Goal: Understand process/instructions: Learn how to perform a task or action

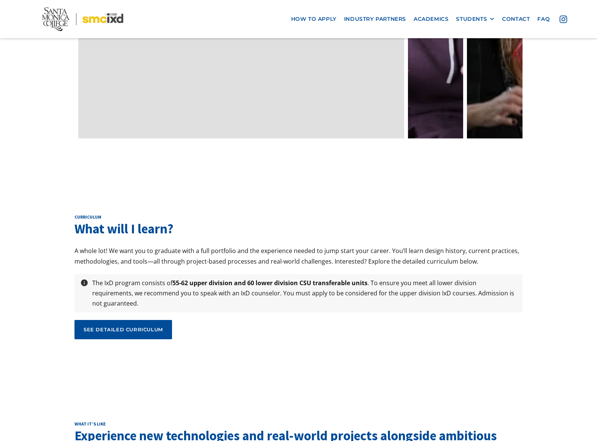
scroll to position [2464, 0]
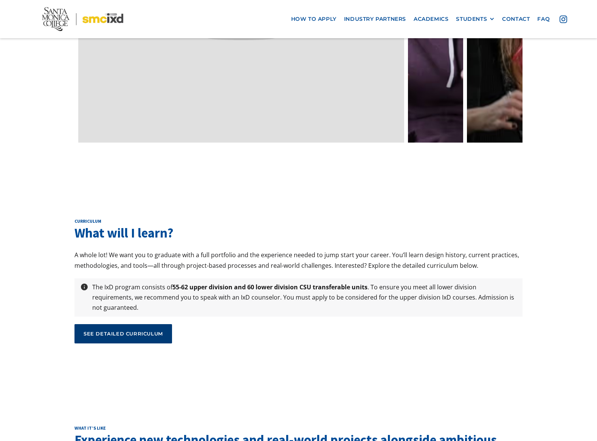
click at [120, 330] on div "see detailed curriculum" at bounding box center [123, 333] width 79 height 7
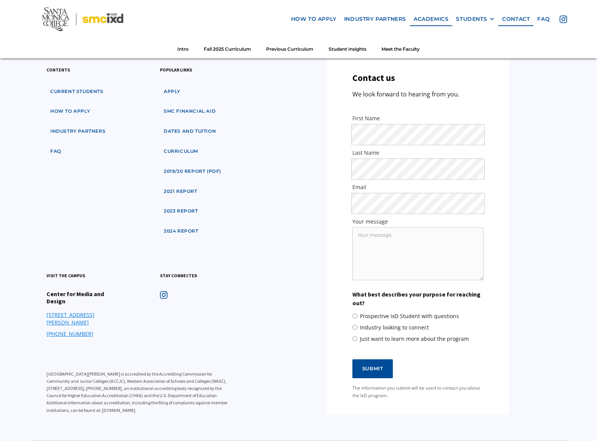
scroll to position [2688, 0]
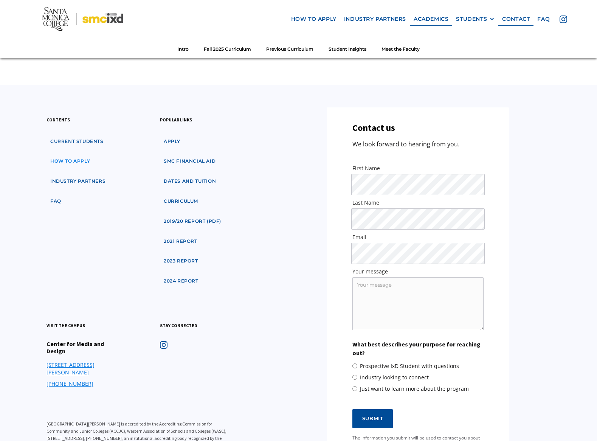
click at [74, 154] on link "how to apply" at bounding box center [70, 161] width 47 height 14
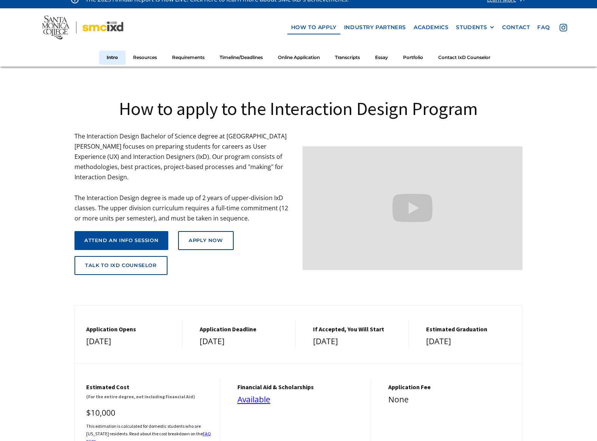
scroll to position [219, 0]
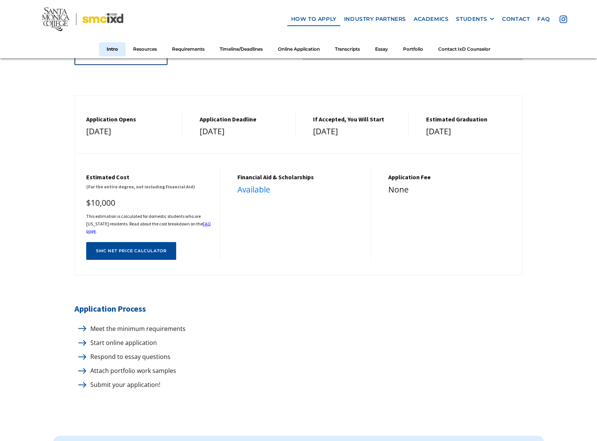
click at [260, 186] on link "Available" at bounding box center [253, 189] width 33 height 11
